Goal: Contribute content: Contribute content

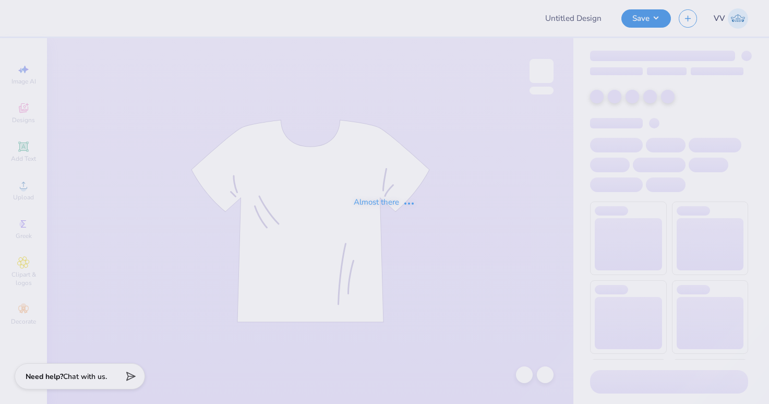
type input "sailing team pinnies '25"
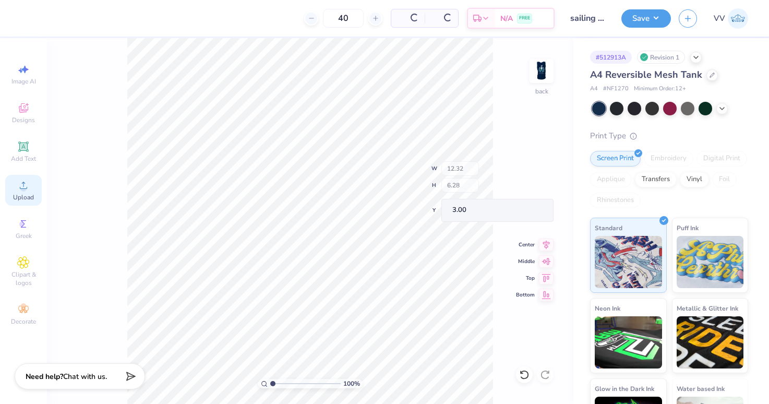
click at [27, 188] on icon at bounding box center [23, 185] width 13 height 13
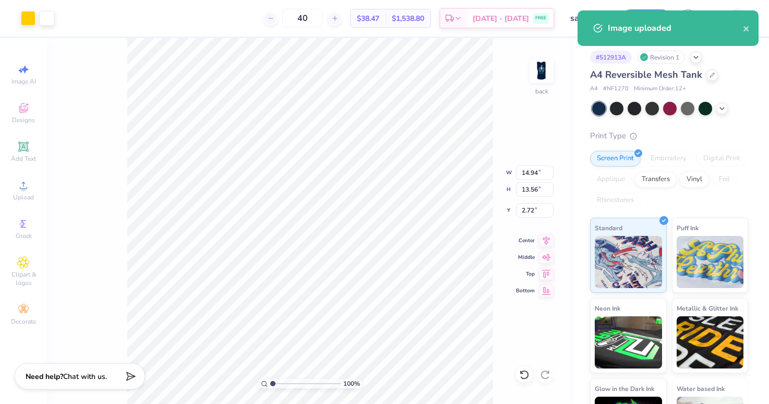
click at [534, 164] on div "100 % back W 14.94 14.94 " H 13.56 13.56 " Y 2.72 2.72 " Center Middle Top Bott…" at bounding box center [310, 221] width 526 height 366
click at [530, 170] on div "100 % back" at bounding box center [310, 221] width 526 height 366
click at [532, 178] on input "14.94" at bounding box center [535, 172] width 38 height 15
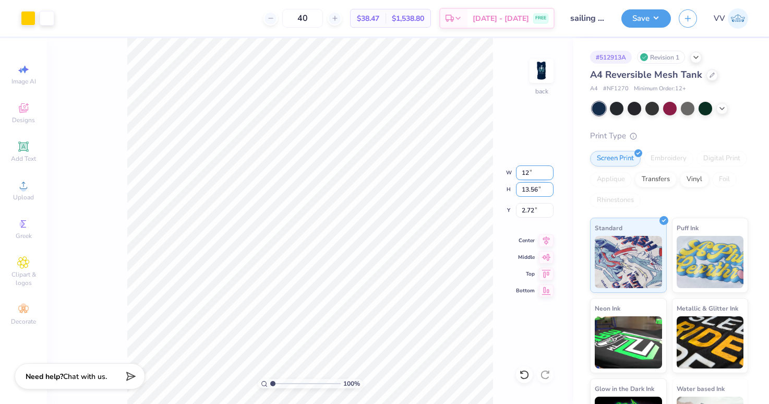
type input "12.00"
type input "10.89"
type input "3.00"
type input "4.05"
type input "14.94"
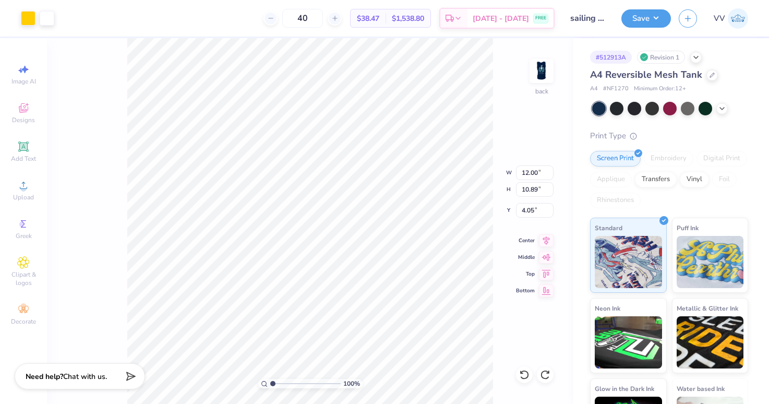
type input "13.56"
type input "2.72"
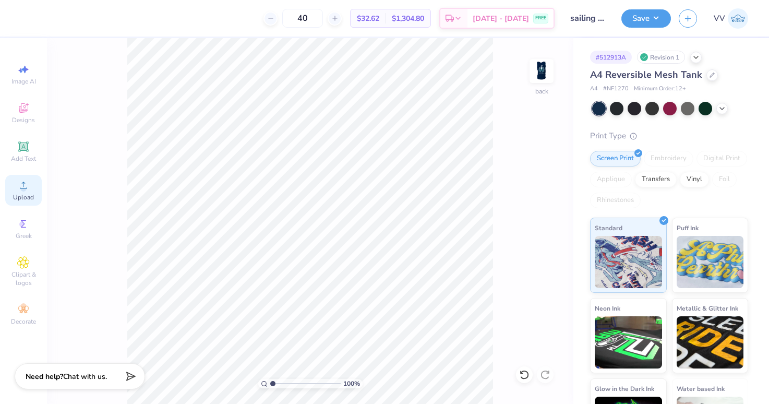
click at [19, 192] on div "Upload" at bounding box center [23, 190] width 37 height 31
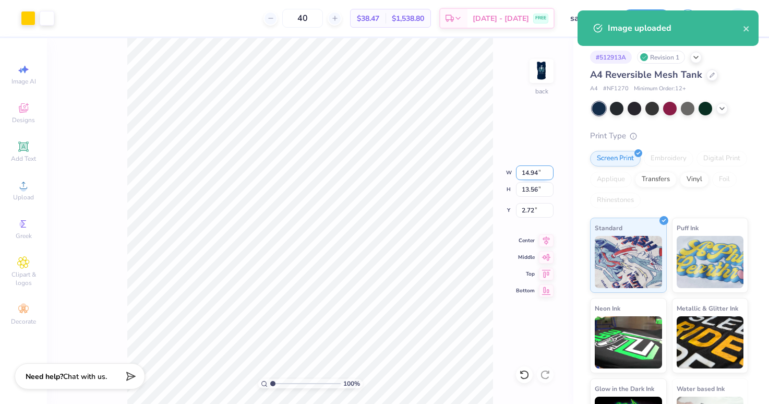
click at [540, 172] on input "14.94" at bounding box center [535, 172] width 38 height 15
type input "12.00"
type input "10.89"
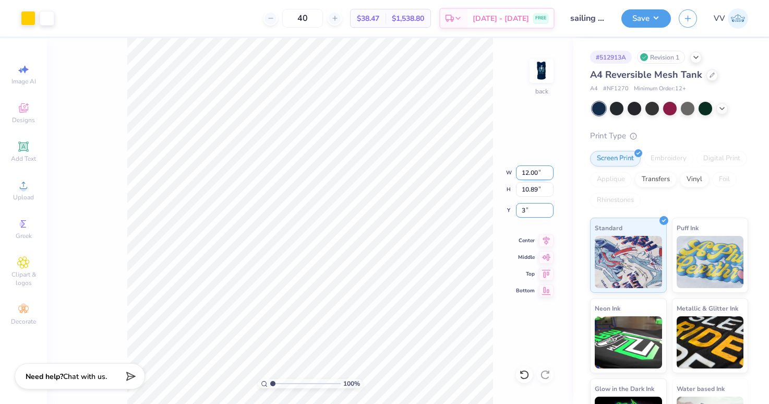
type input "3.00"
click at [520, 215] on input "3.00" at bounding box center [535, 210] width 38 height 15
click at [520, 212] on input "2.50" at bounding box center [535, 210] width 38 height 15
type input "2.00"
click at [521, 73] on div "100 % back W 12.00 12.00 " H 10.89 10.89 " Y 2.00 2.00 " Center Middle Top Bott…" at bounding box center [310, 221] width 526 height 366
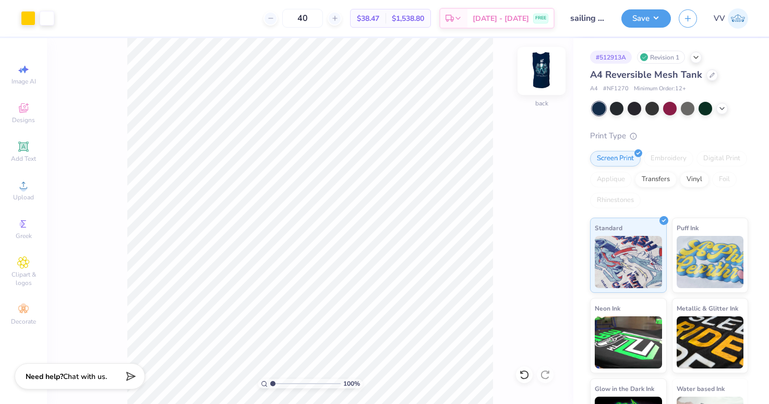
click at [545, 68] on img at bounding box center [541, 71] width 42 height 42
click at [32, 189] on div "Upload" at bounding box center [23, 190] width 37 height 31
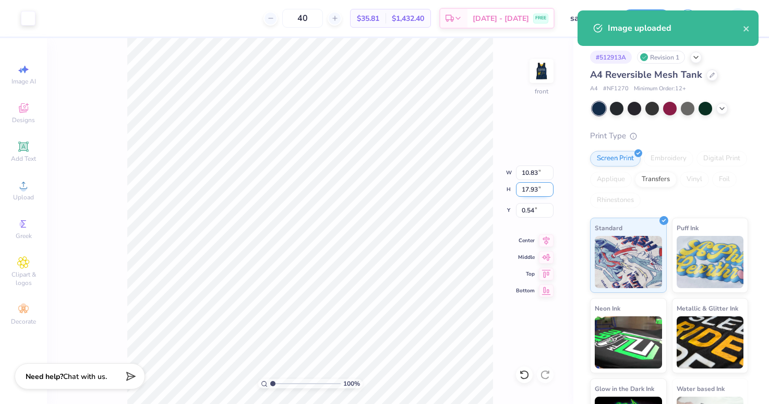
click at [532, 191] on input "17.93" at bounding box center [535, 189] width 38 height 15
type input "15"
type input "9.06"
type input "15.00"
click at [532, 205] on input "2.00" at bounding box center [535, 210] width 38 height 15
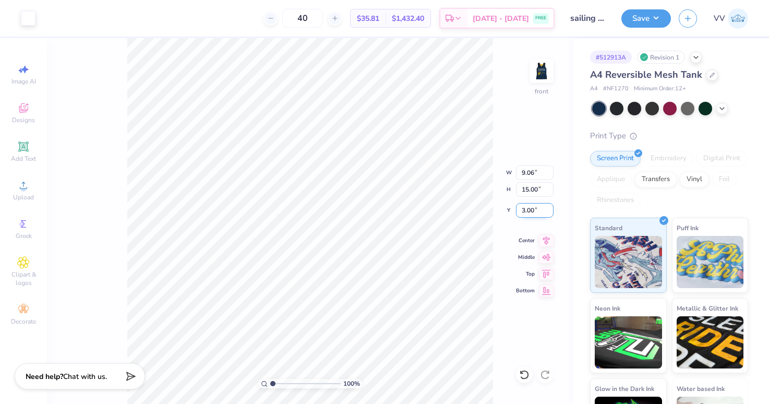
click at [532, 205] on input "3.00" at bounding box center [535, 210] width 38 height 15
type input "2.00"
click at [647, 24] on button "Save" at bounding box center [646, 17] width 50 height 18
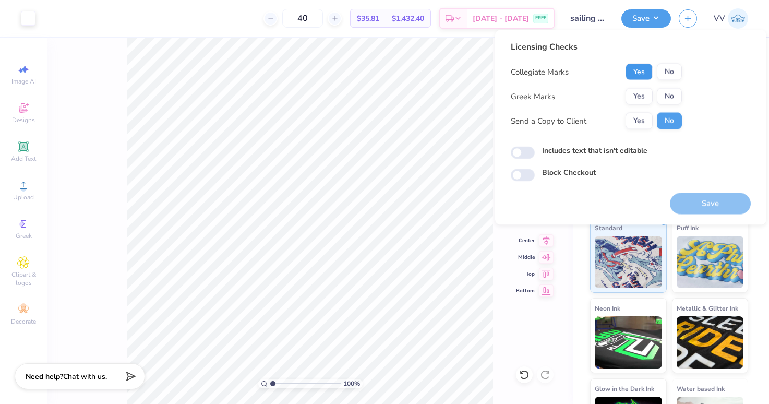
click at [641, 73] on button "Yes" at bounding box center [638, 72] width 27 height 17
click at [664, 97] on button "No" at bounding box center [669, 96] width 25 height 17
click at [521, 152] on input "Includes text that isn't editable" at bounding box center [523, 153] width 24 height 13
checkbox input "true"
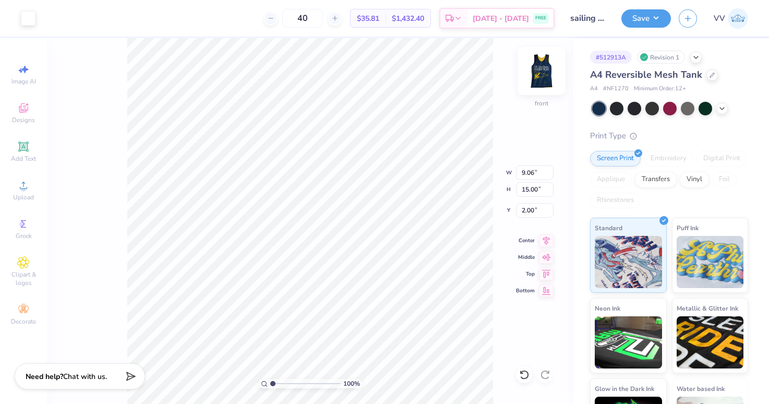
click at [549, 69] on img at bounding box center [541, 71] width 42 height 42
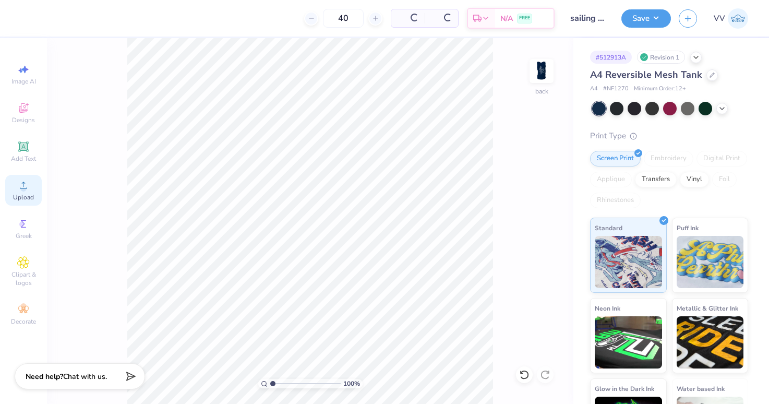
click at [26, 199] on span "Upload" at bounding box center [23, 197] width 21 height 8
click at [30, 188] on div "Upload" at bounding box center [23, 190] width 37 height 31
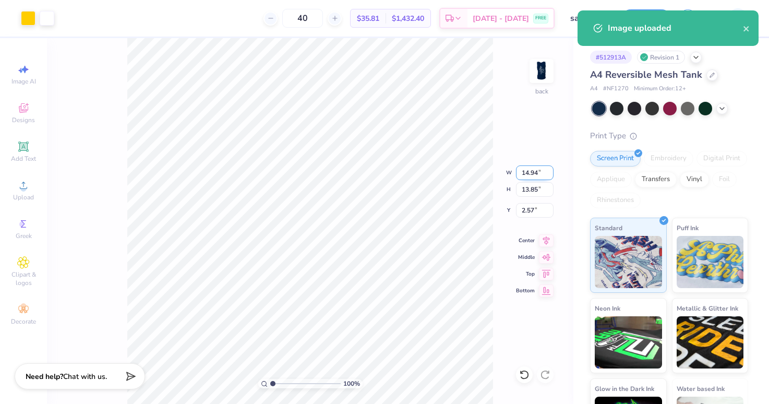
click at [525, 170] on input "14.94" at bounding box center [535, 172] width 38 height 15
type input "12.00"
type input "11.13"
type input "2.00"
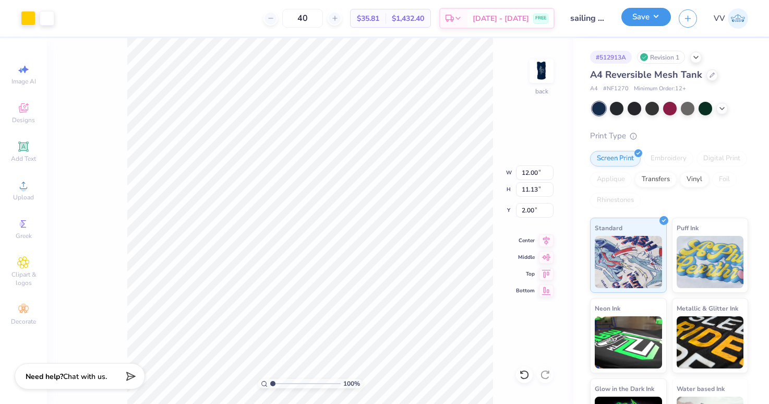
click at [655, 23] on button "Save" at bounding box center [646, 17] width 50 height 18
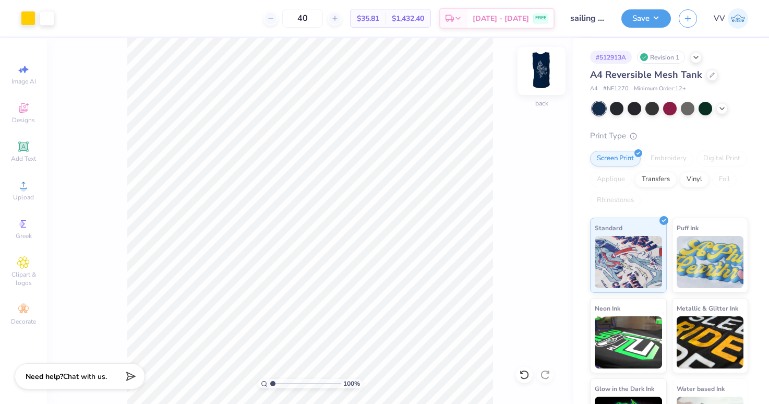
click at [541, 68] on img at bounding box center [541, 71] width 42 height 42
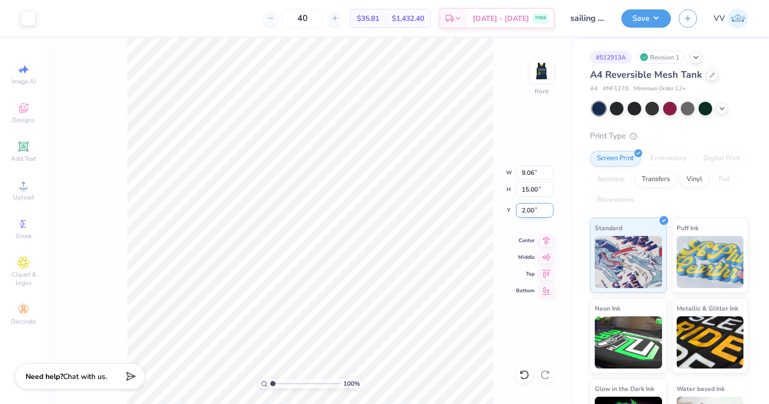
click at [535, 209] on input "2.00" at bounding box center [535, 210] width 38 height 15
type input "1.00"
click at [657, 19] on button "Save" at bounding box center [646, 17] width 50 height 18
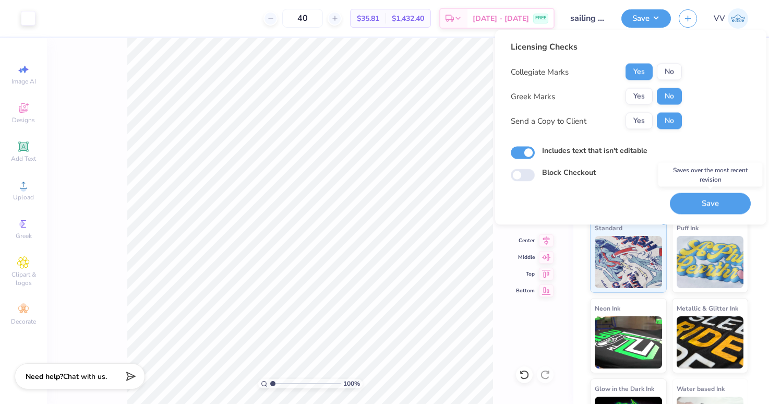
click at [688, 196] on button "Save" at bounding box center [710, 203] width 81 height 21
